Goal: Task Accomplishment & Management: Manage account settings

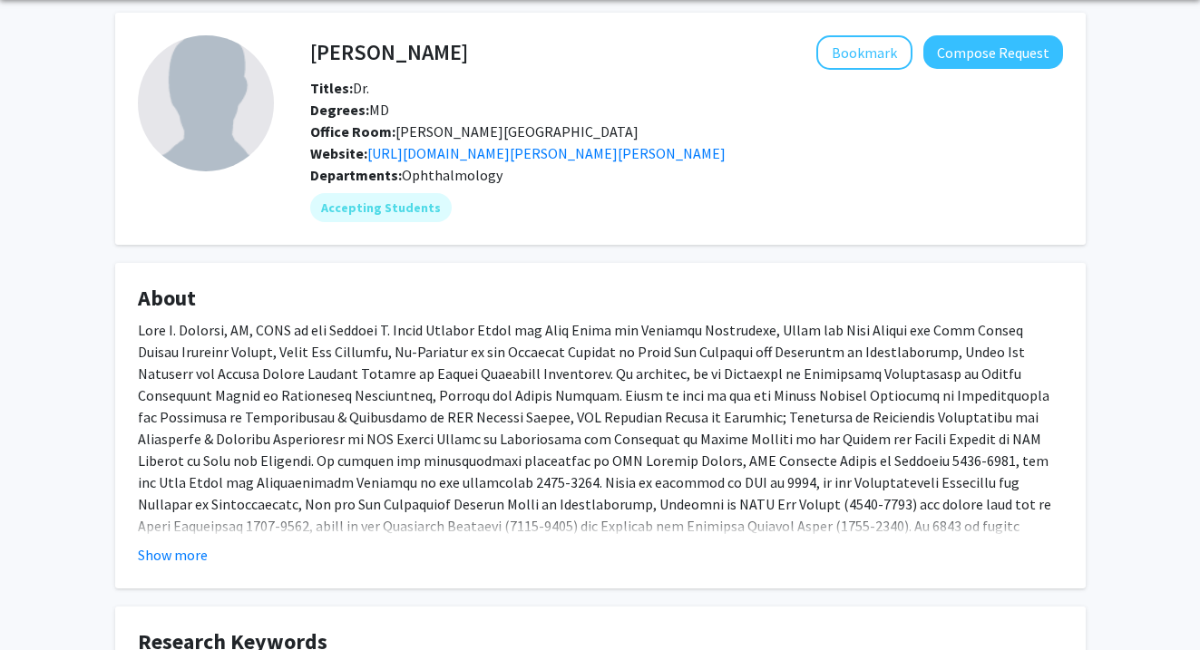
scroll to position [73, 0]
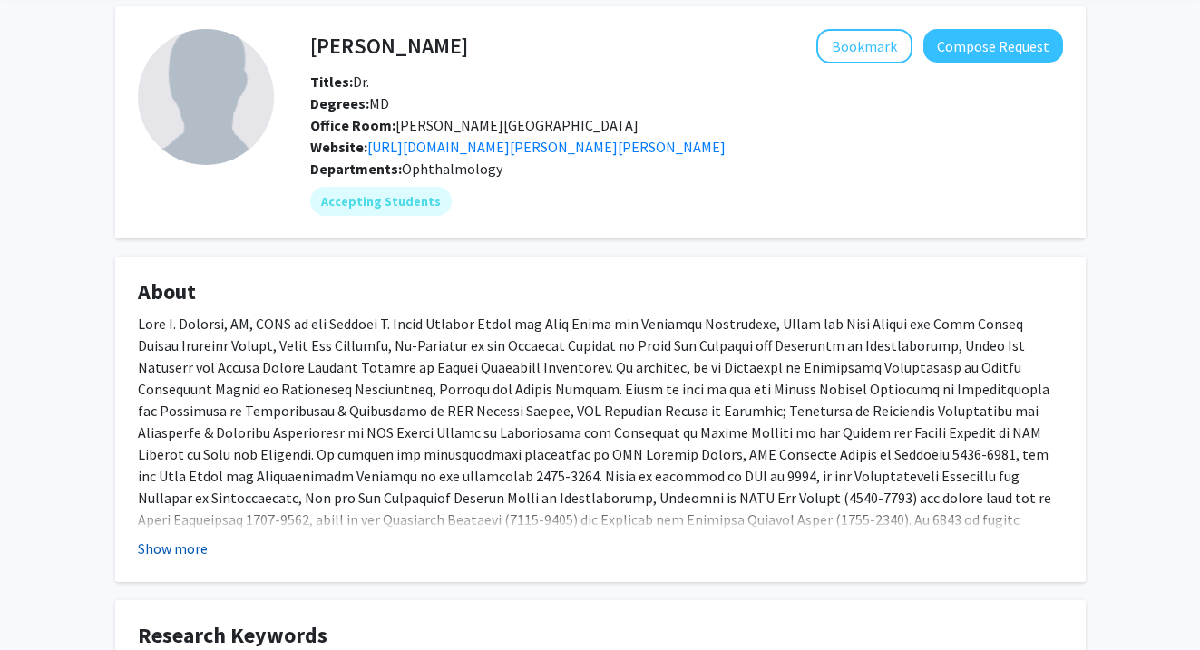
click at [163, 554] on button "Show more" at bounding box center [173, 549] width 70 height 22
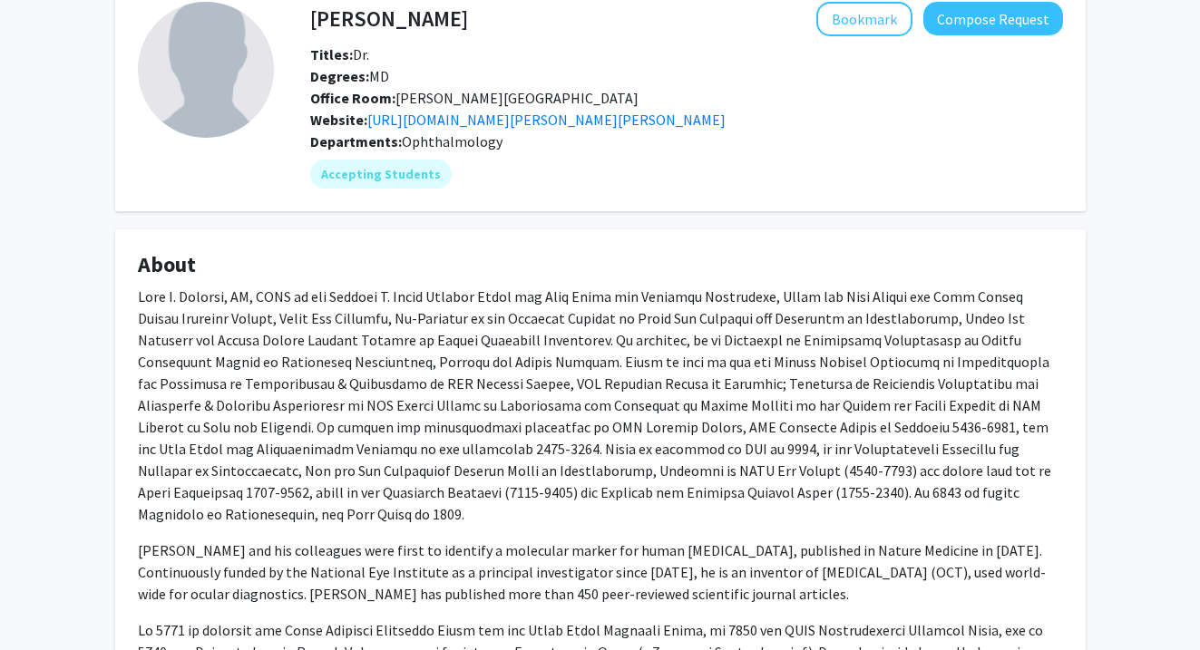
scroll to position [102, 0]
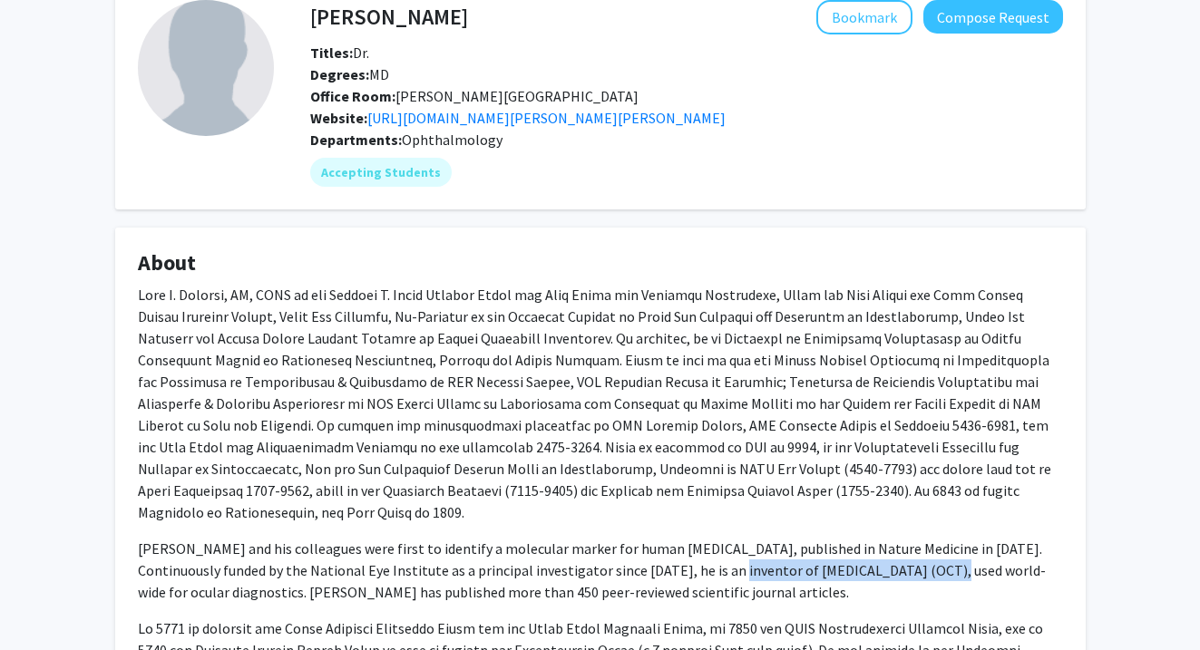
drag, startPoint x: 701, startPoint y: 547, endPoint x: 915, endPoint y: 542, distance: 214.0
click at [915, 542] on p "Dr. Schuman and his colleagues were first to identify a molecular marker for hu…" at bounding box center [600, 570] width 925 height 65
click at [883, 585] on div "Dr. Schuman and his colleagues were first to identify a molecular marker for hu…" at bounding box center [600, 578] width 925 height 588
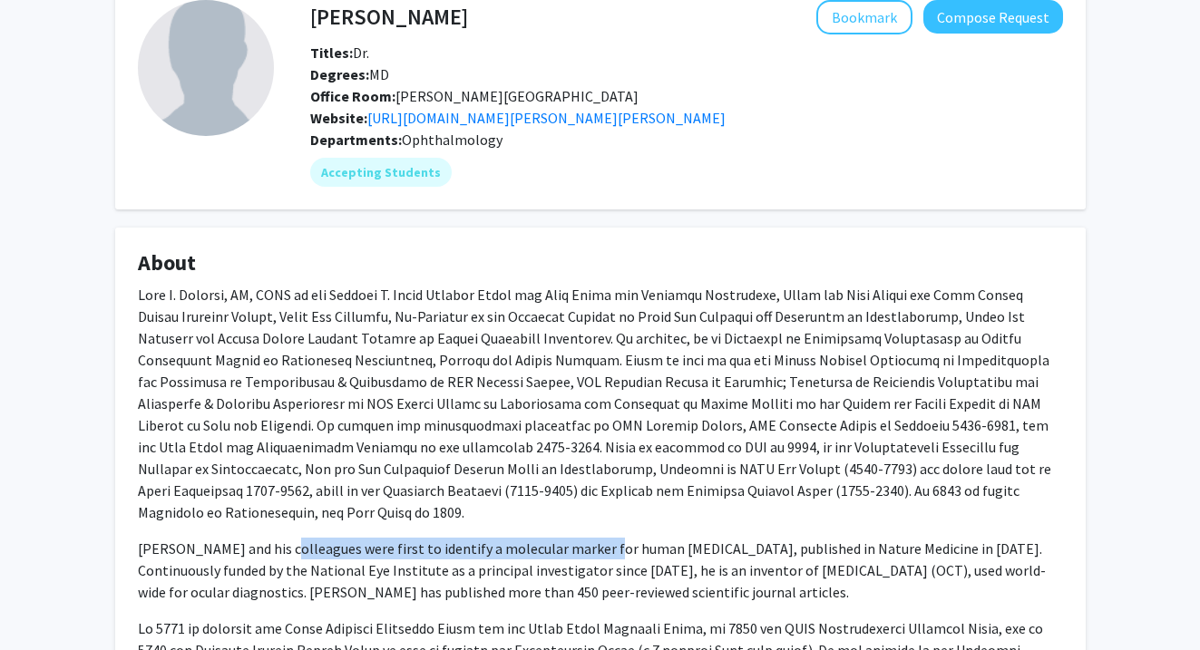
drag, startPoint x: 280, startPoint y: 520, endPoint x: 593, endPoint y: 516, distance: 312.8
click at [593, 538] on p "Dr. Schuman and his colleagues were first to identify a molecular marker for hu…" at bounding box center [600, 570] width 925 height 65
click at [548, 538] on p "Dr. Schuman and his colleagues were first to identify a molecular marker for hu…" at bounding box center [600, 570] width 925 height 65
drag, startPoint x: 362, startPoint y: 526, endPoint x: 699, endPoint y: 528, distance: 337.3
click at [700, 538] on p "Dr. Schuman and his colleagues were first to identify a molecular marker for hu…" at bounding box center [600, 570] width 925 height 65
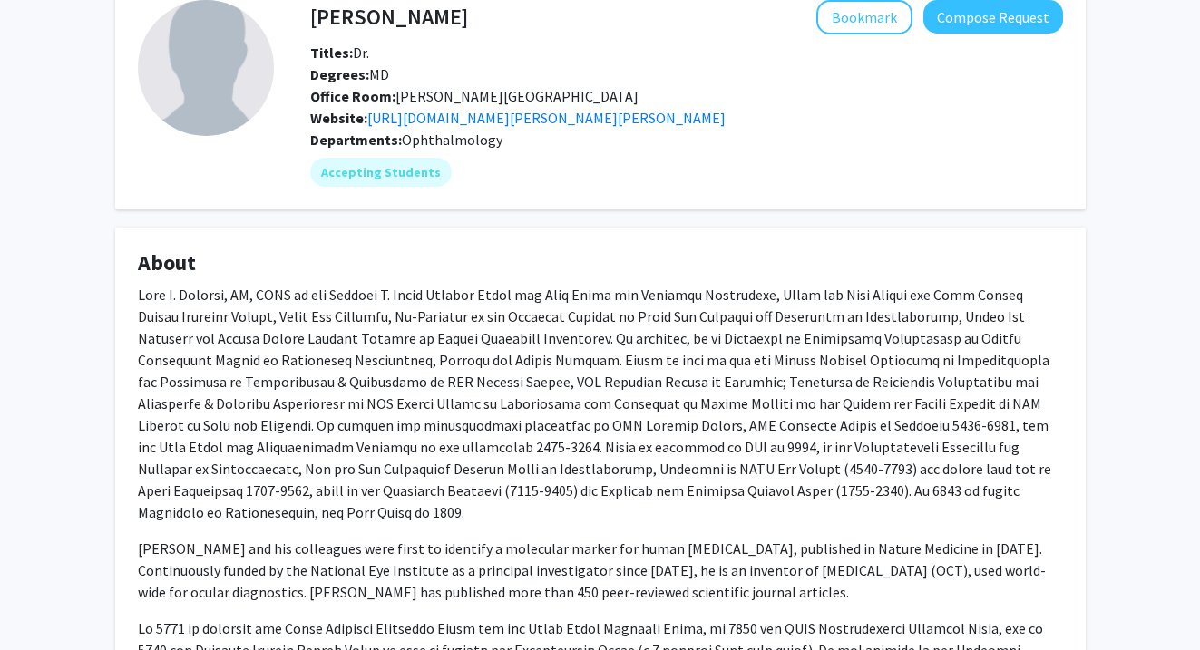
click at [794, 561] on p "Dr. Schuman and his colleagues were first to identify a molecular marker for hu…" at bounding box center [600, 570] width 925 height 65
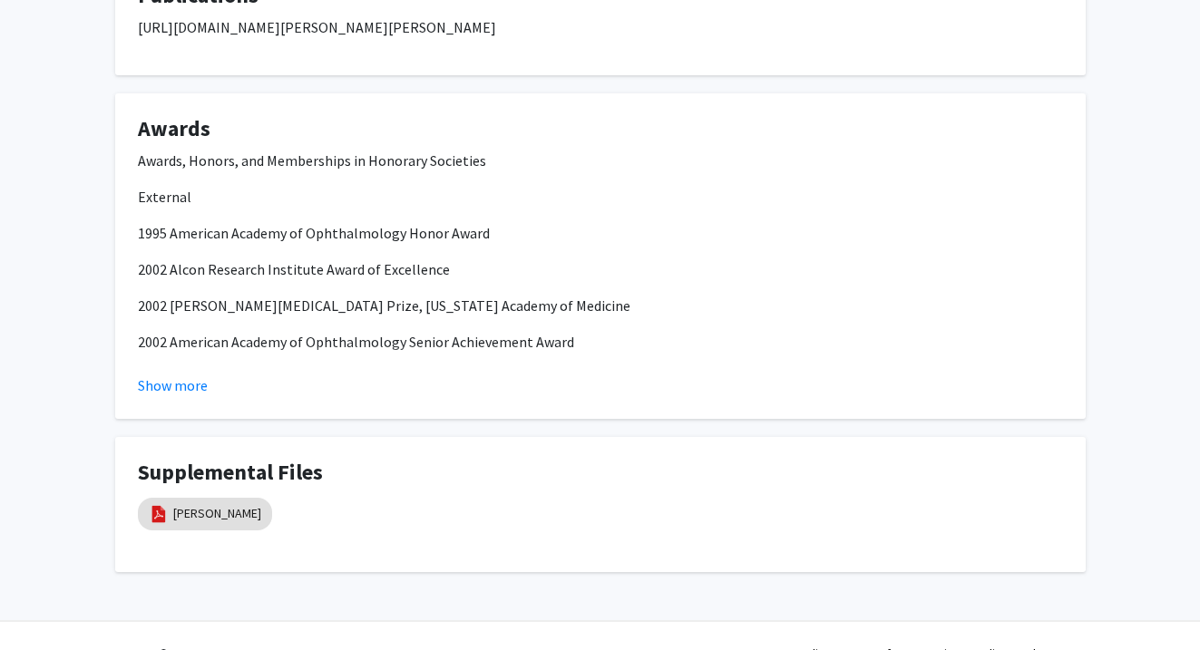
scroll to position [1616, 0]
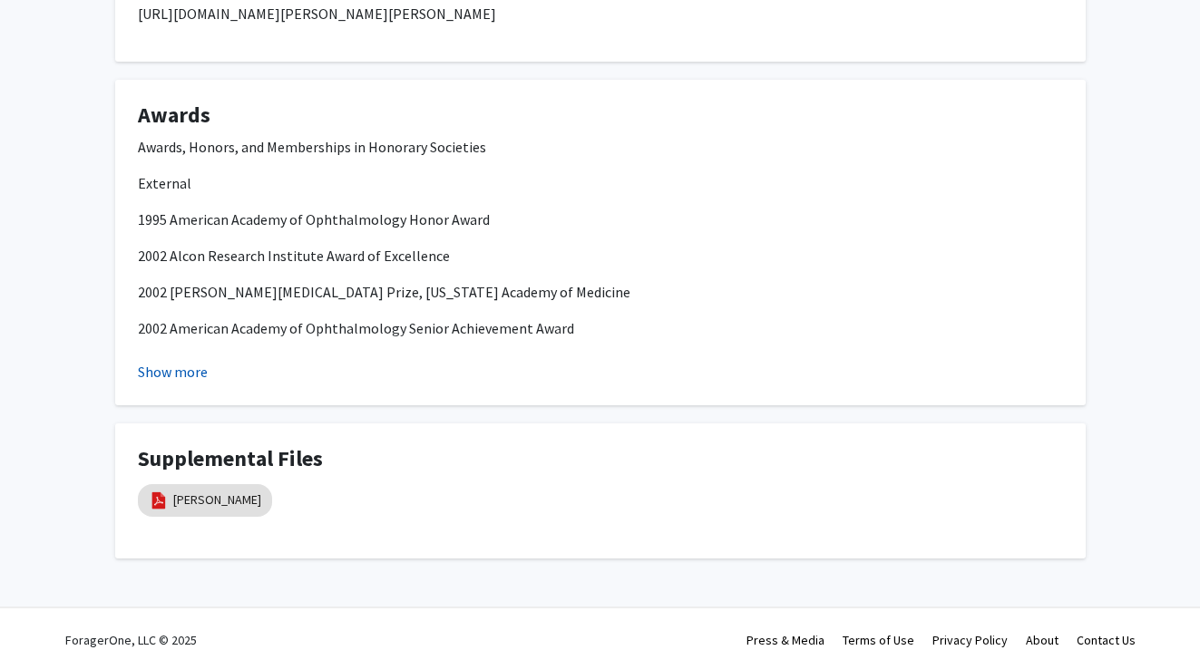
click at [183, 361] on button "Show more" at bounding box center [173, 372] width 70 height 22
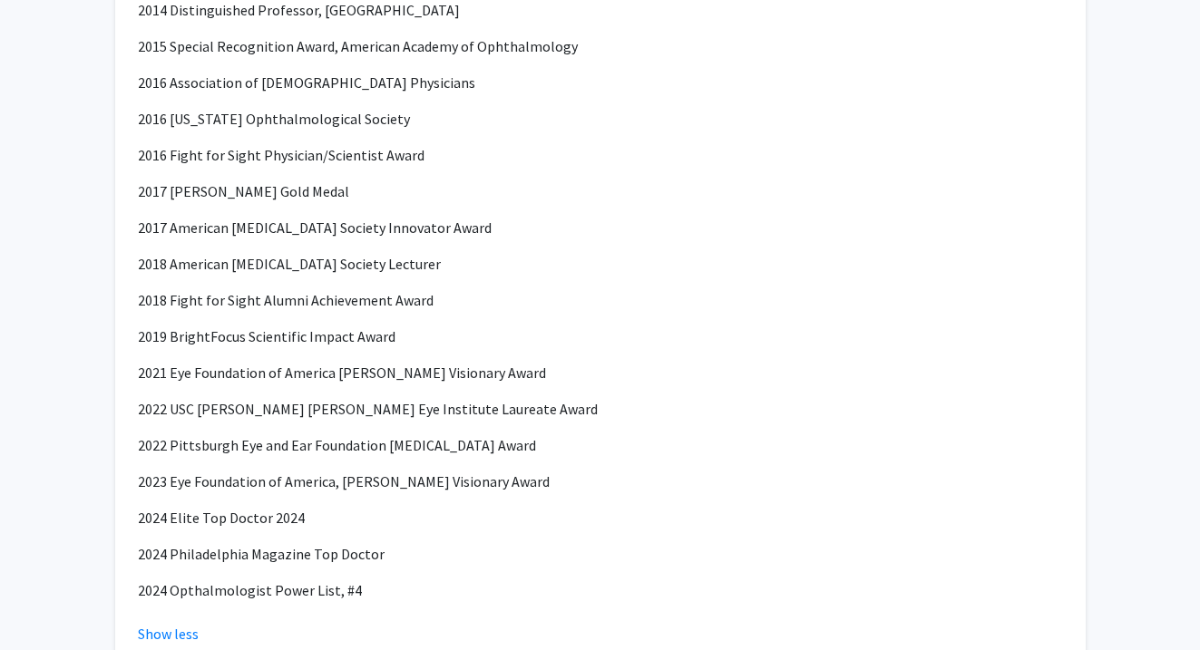
scroll to position [2616, 0]
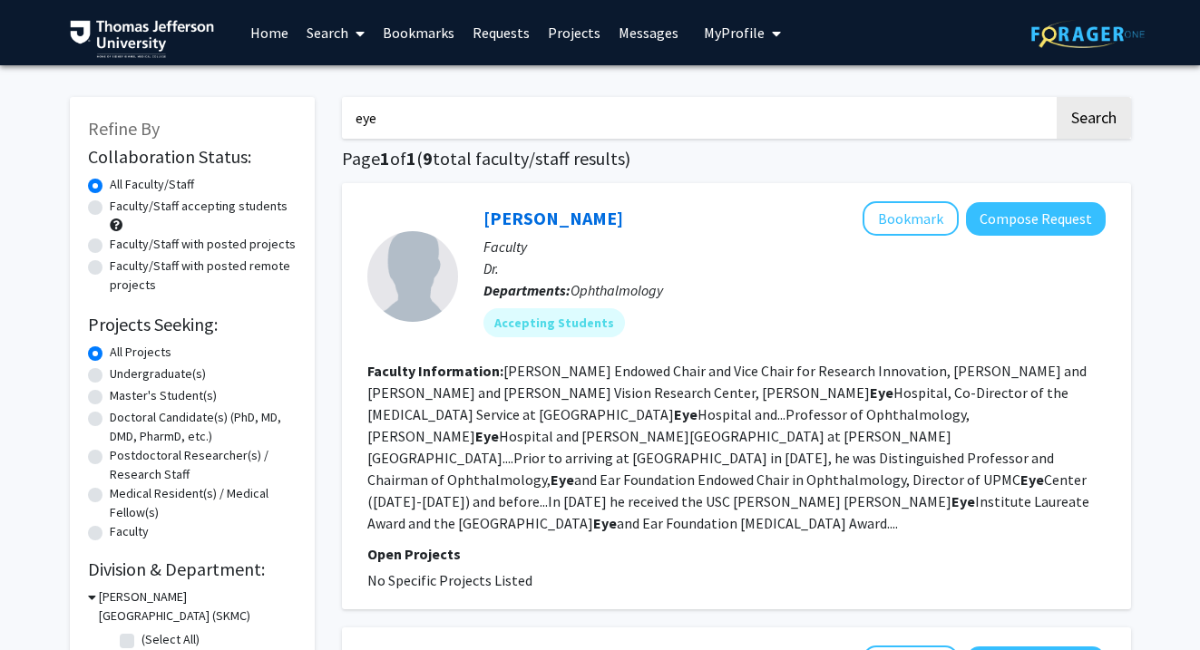
scroll to position [87, 0]
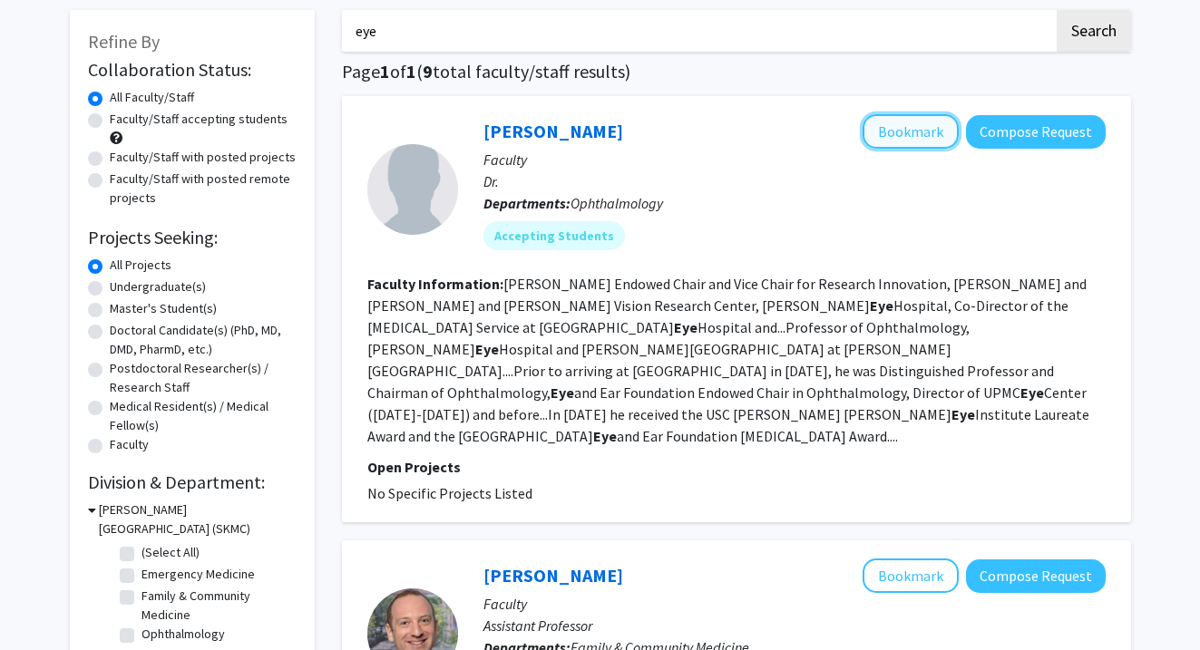
click at [919, 121] on button "Bookmark" at bounding box center [910, 131] width 96 height 34
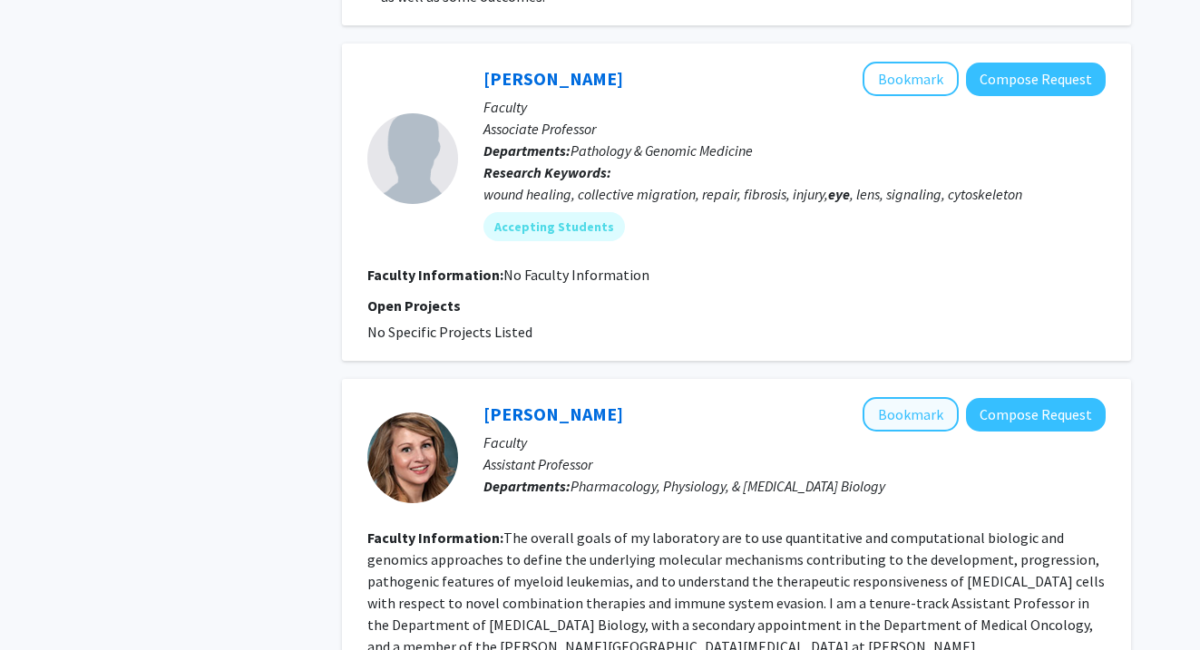
scroll to position [1310, 0]
